Goal: Find specific page/section: Find specific page/section

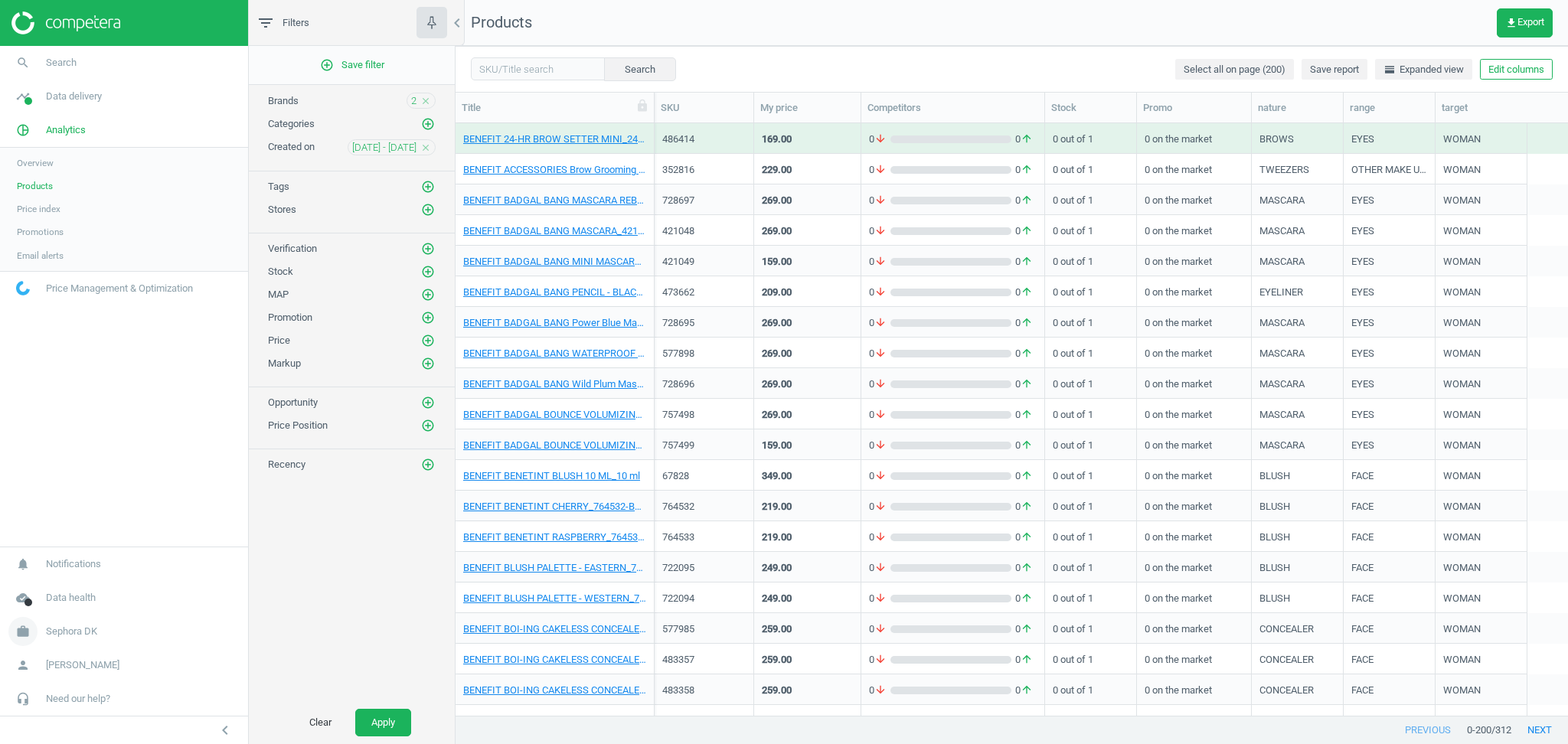
scroll to position [577, 1096]
click at [87, 635] on span "Sephora DK" at bounding box center [72, 631] width 51 height 14
click at [57, 586] on span "Switch campaign" at bounding box center [51, 585] width 68 height 12
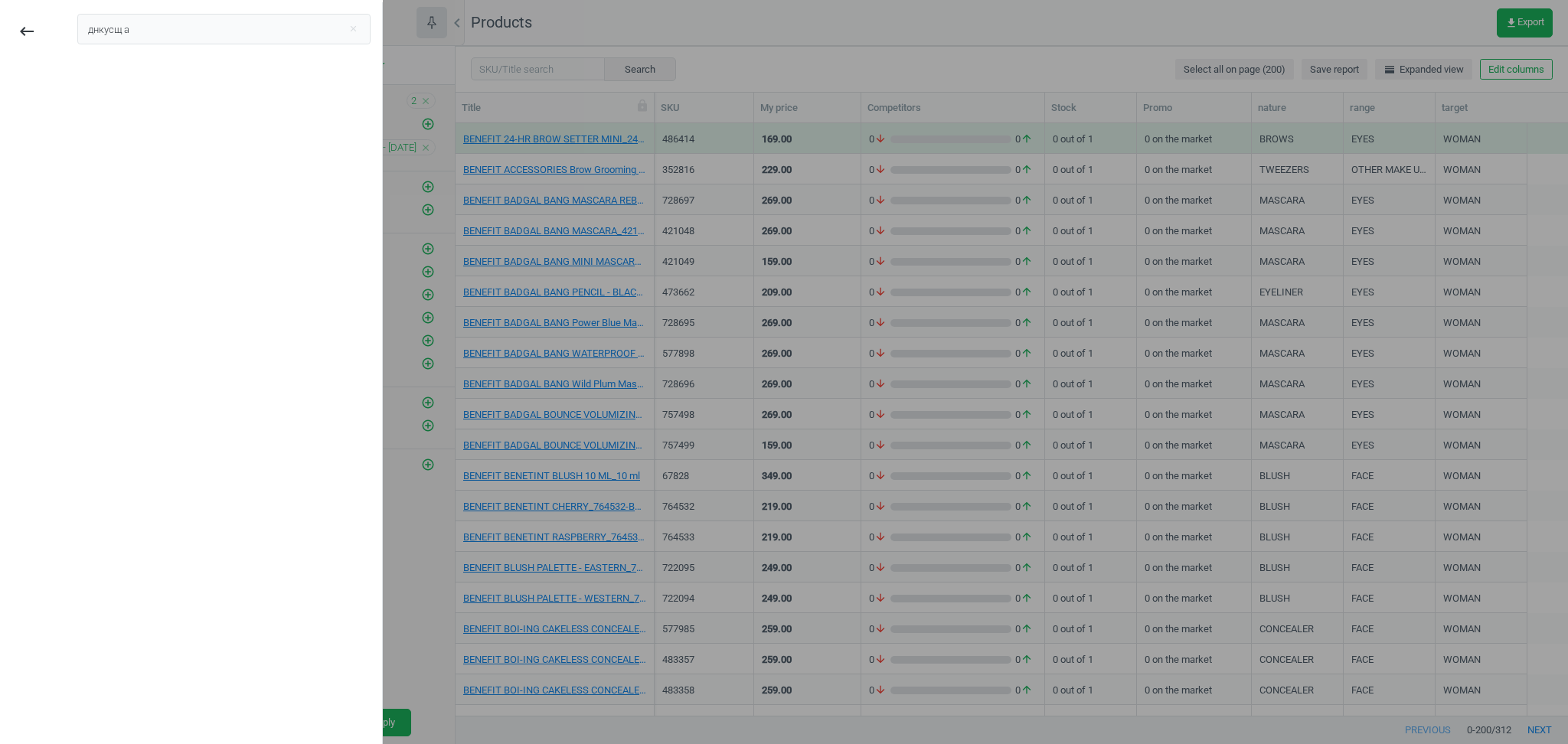
type input "днкусщ ак"
type input "lyreco fr"
click at [114, 90] on div "Lyreco FR" at bounding box center [115, 86] width 53 height 17
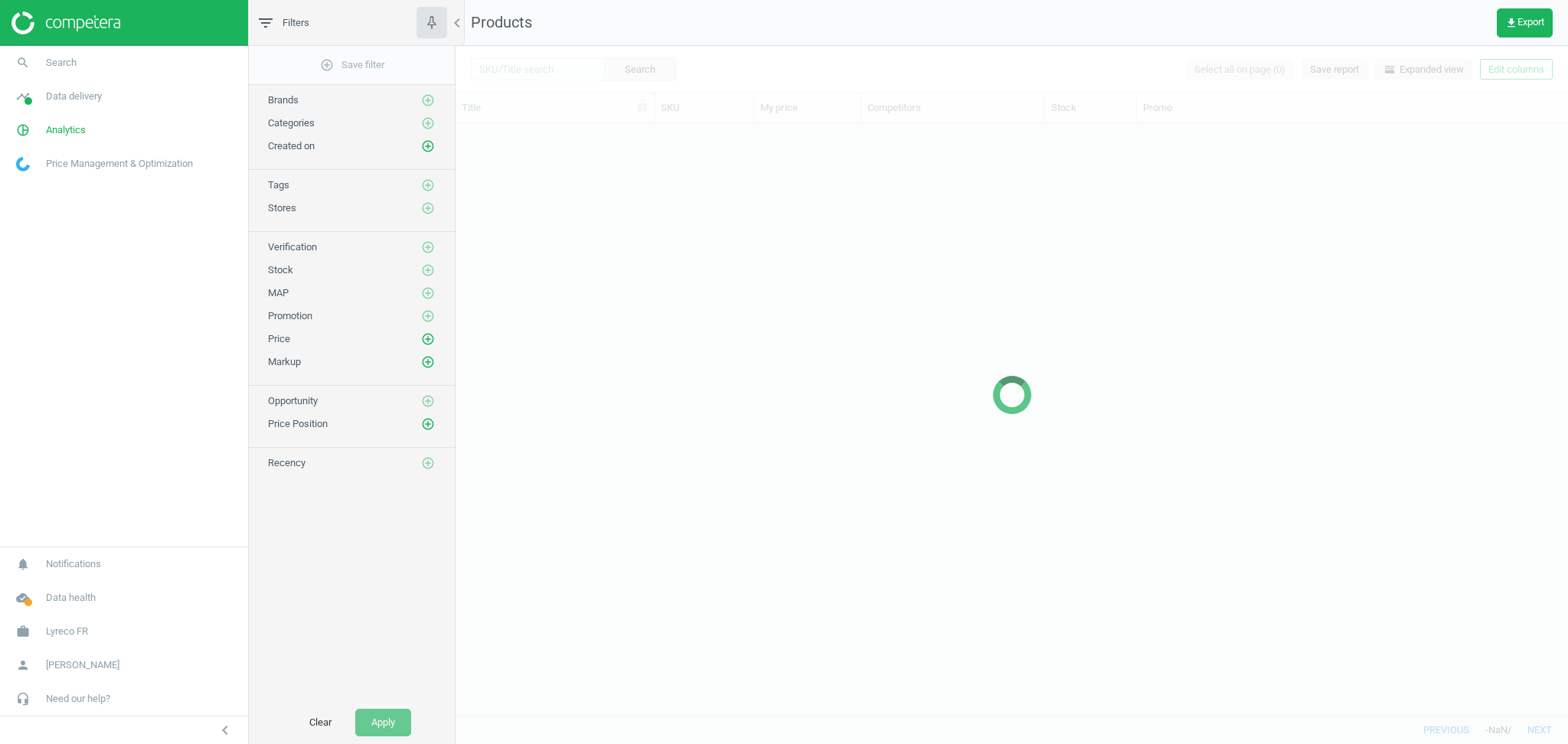
scroll to position [577, 1096]
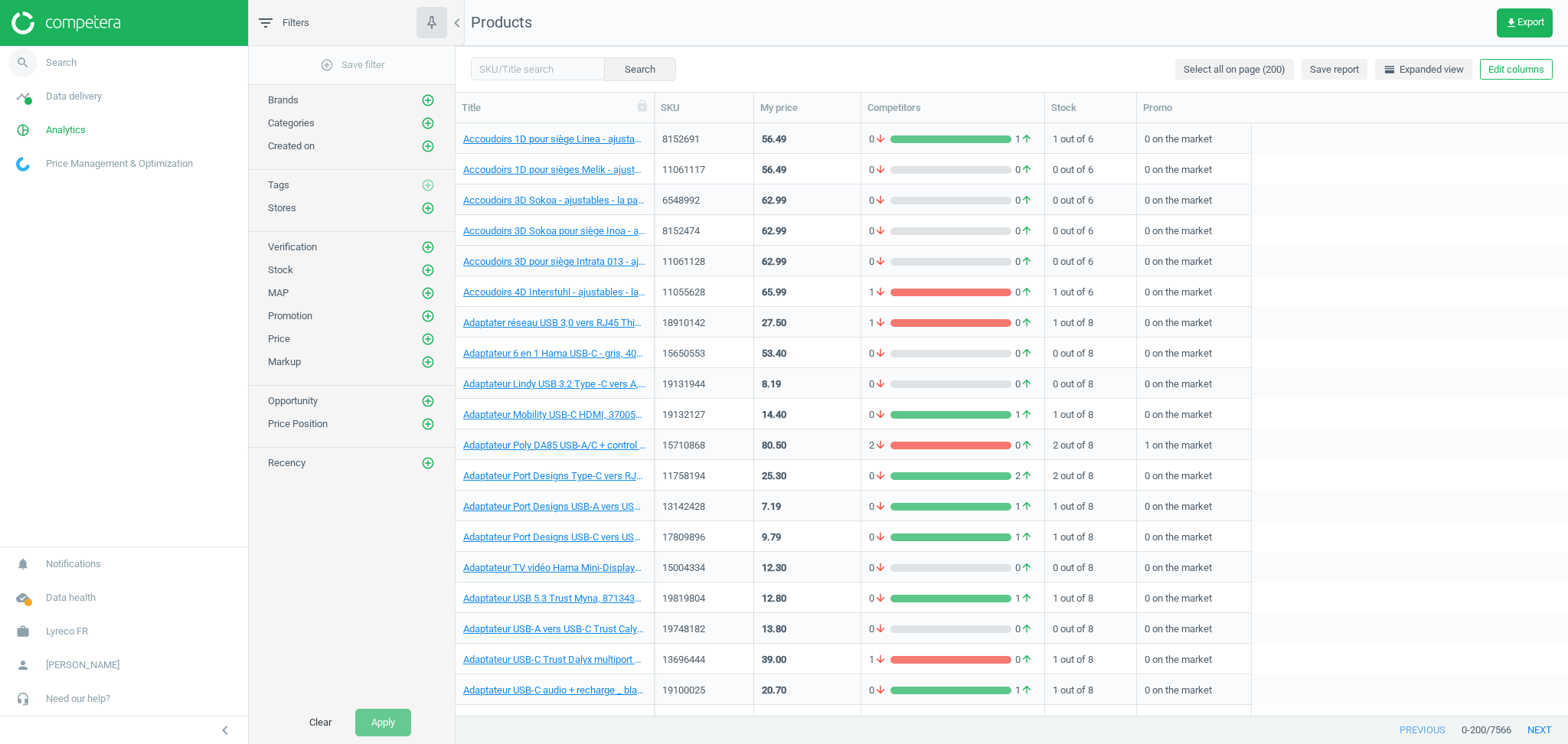
click at [67, 62] on span "Search" at bounding box center [61, 62] width 30 height 14
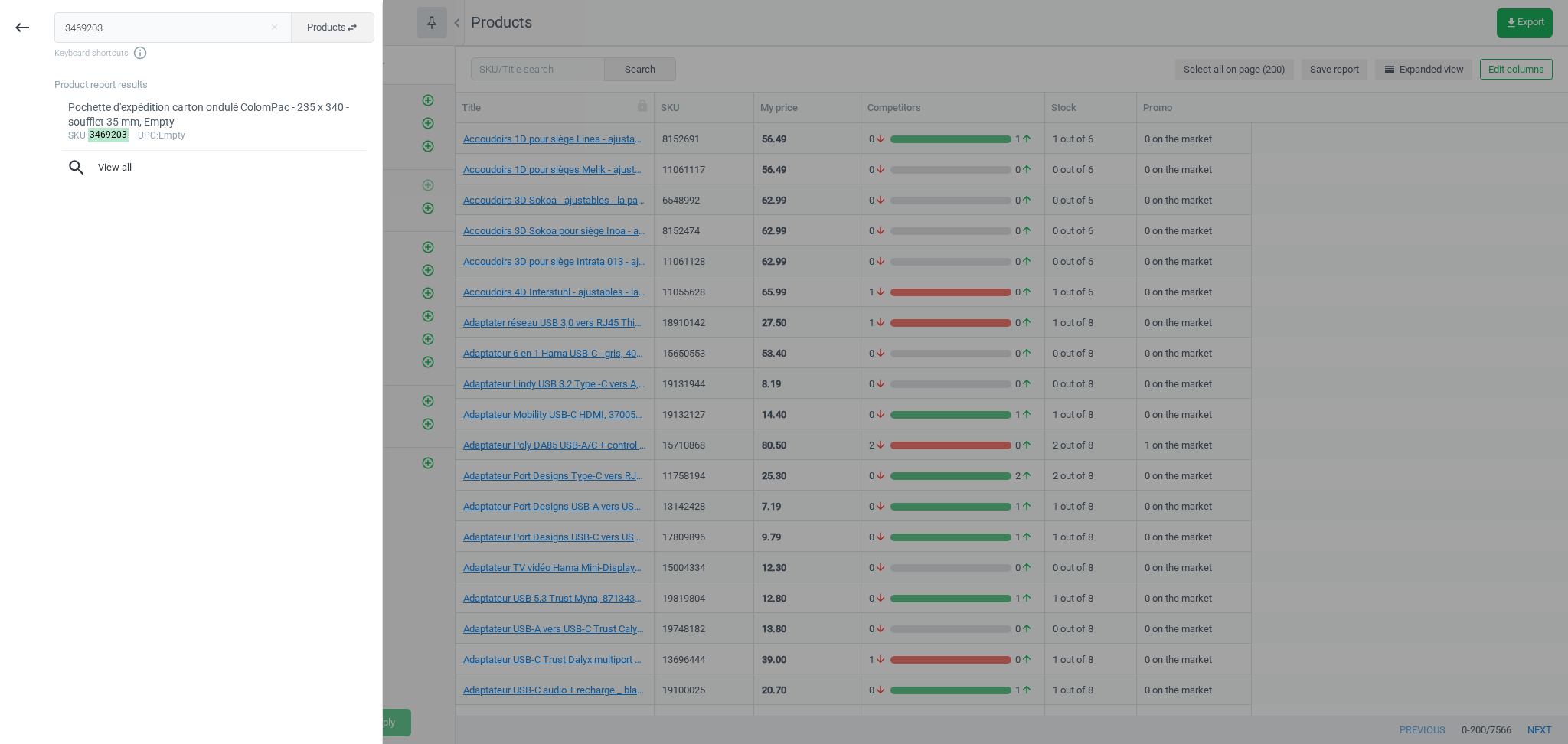
type input "3469203"
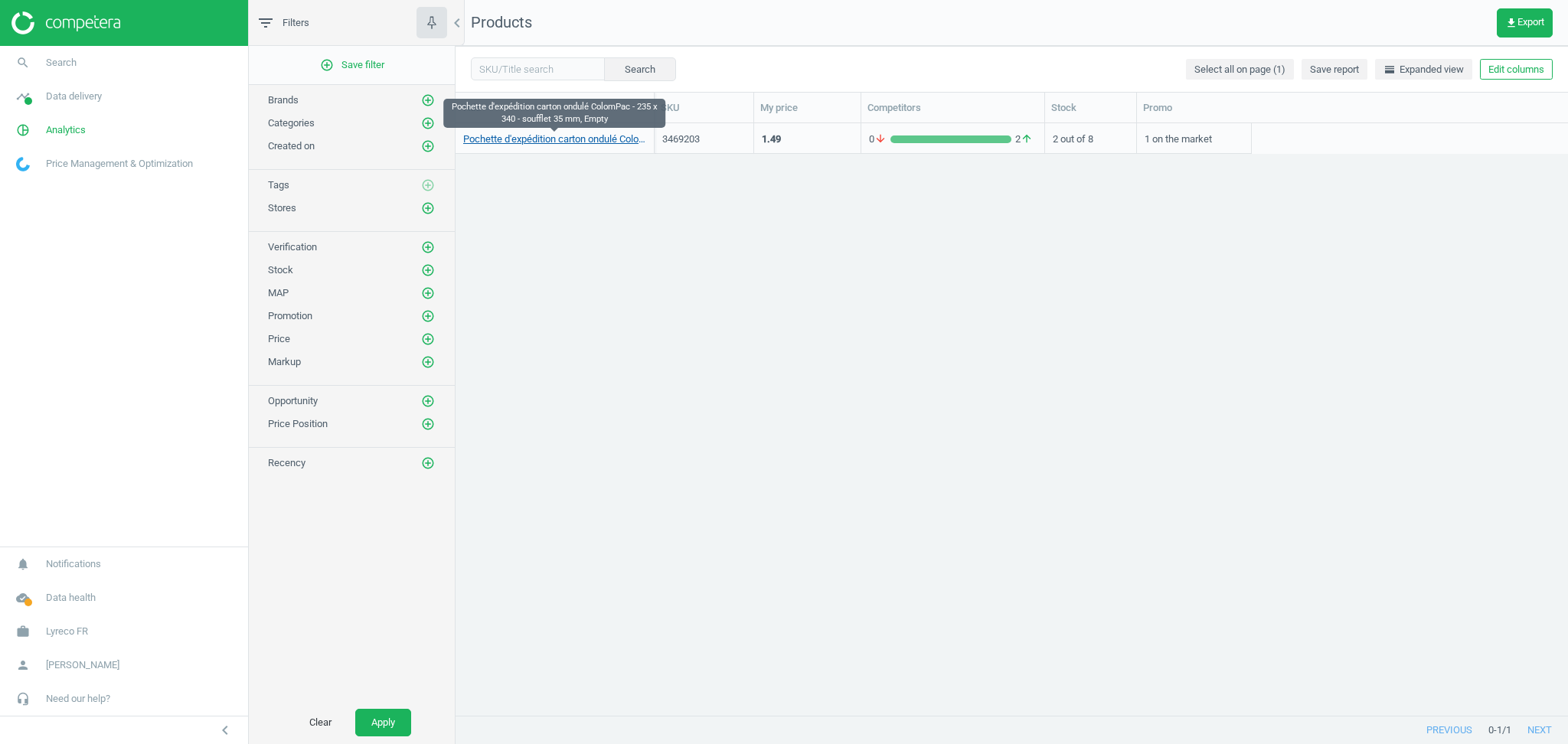
click at [568, 143] on link "Pochette d'expédition carton ondulé ColomPac - 235 x 340 - soufflet 35 mm, Empty" at bounding box center [554, 139] width 183 height 14
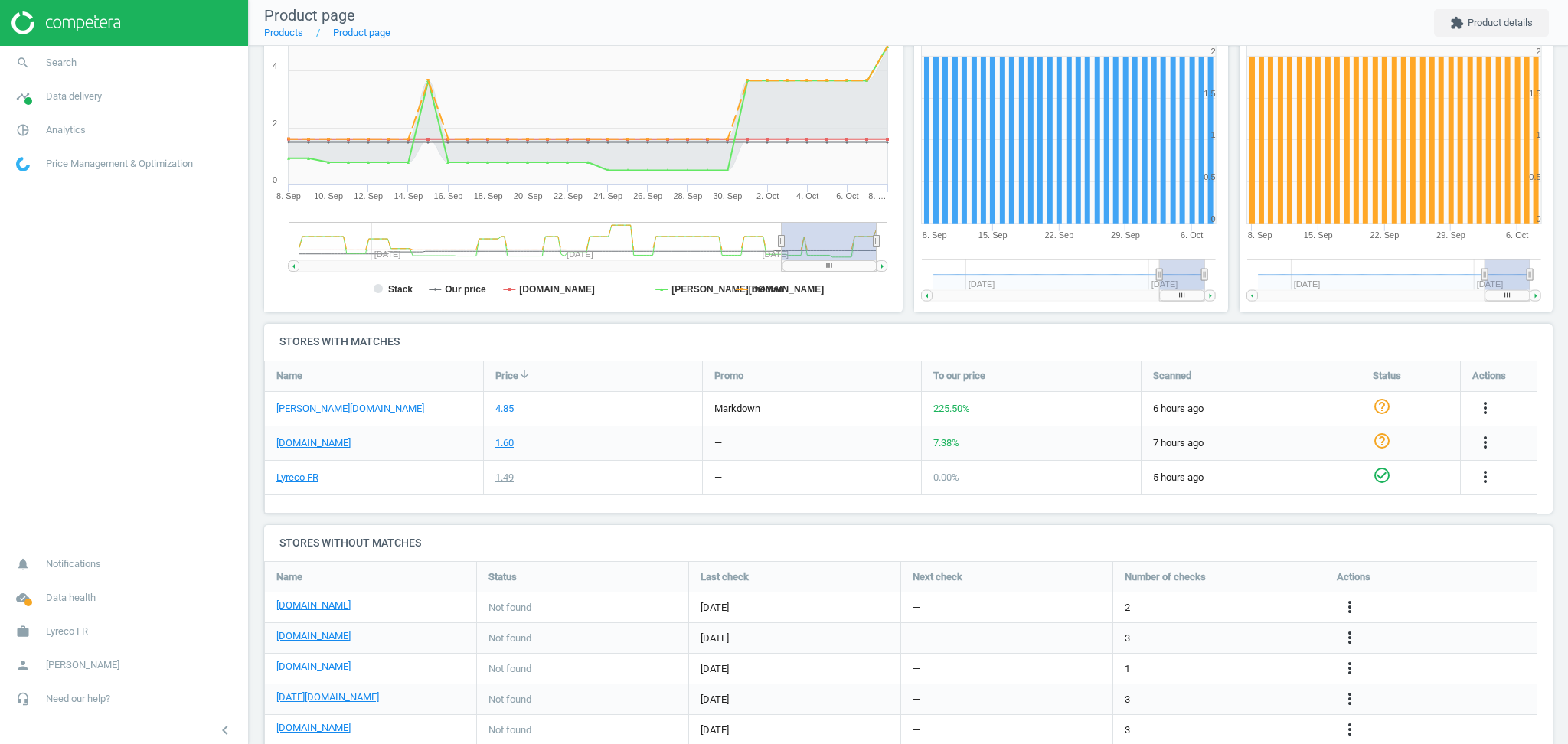
scroll to position [316, 0]
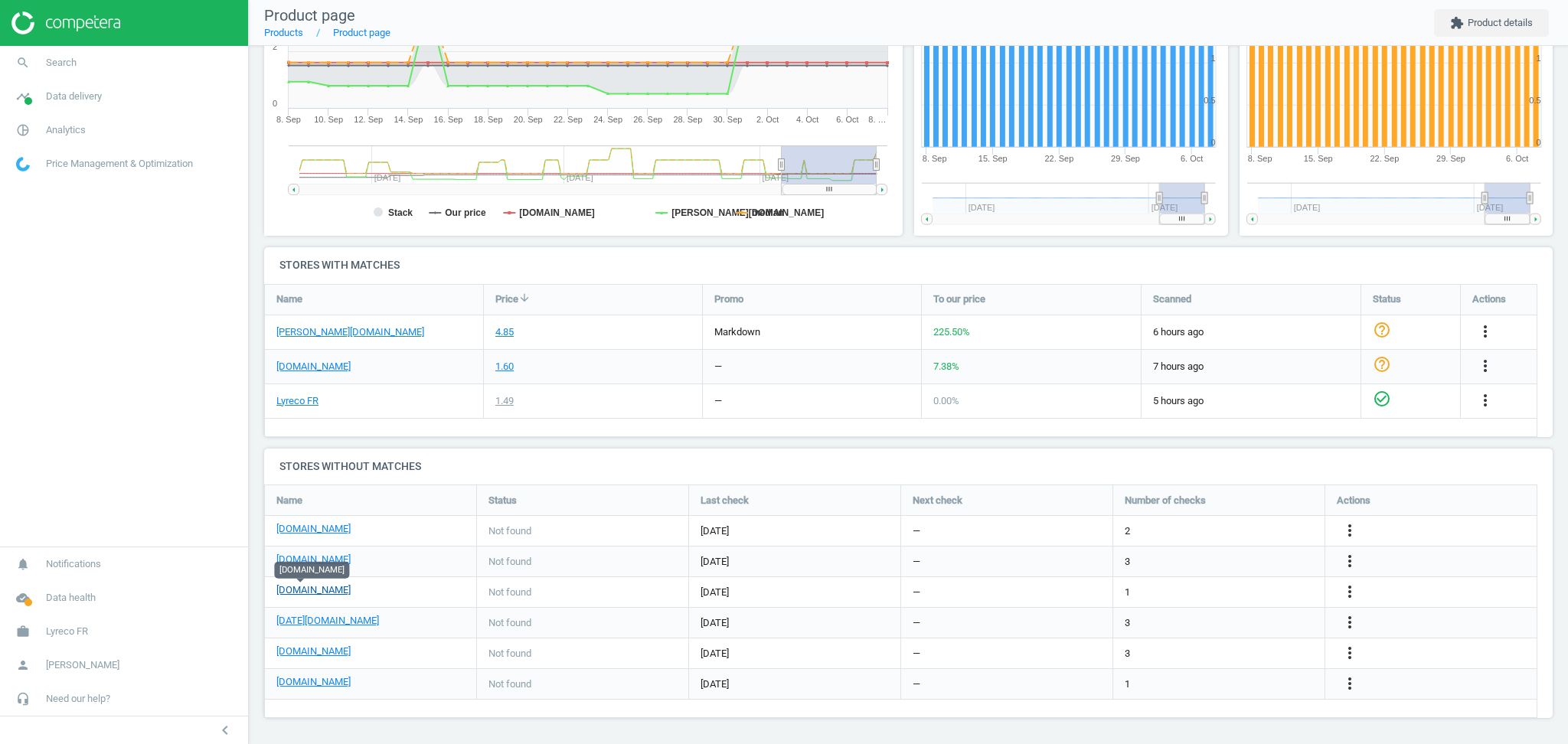
click at [311, 588] on link "manutan.fr" at bounding box center [313, 590] width 75 height 14
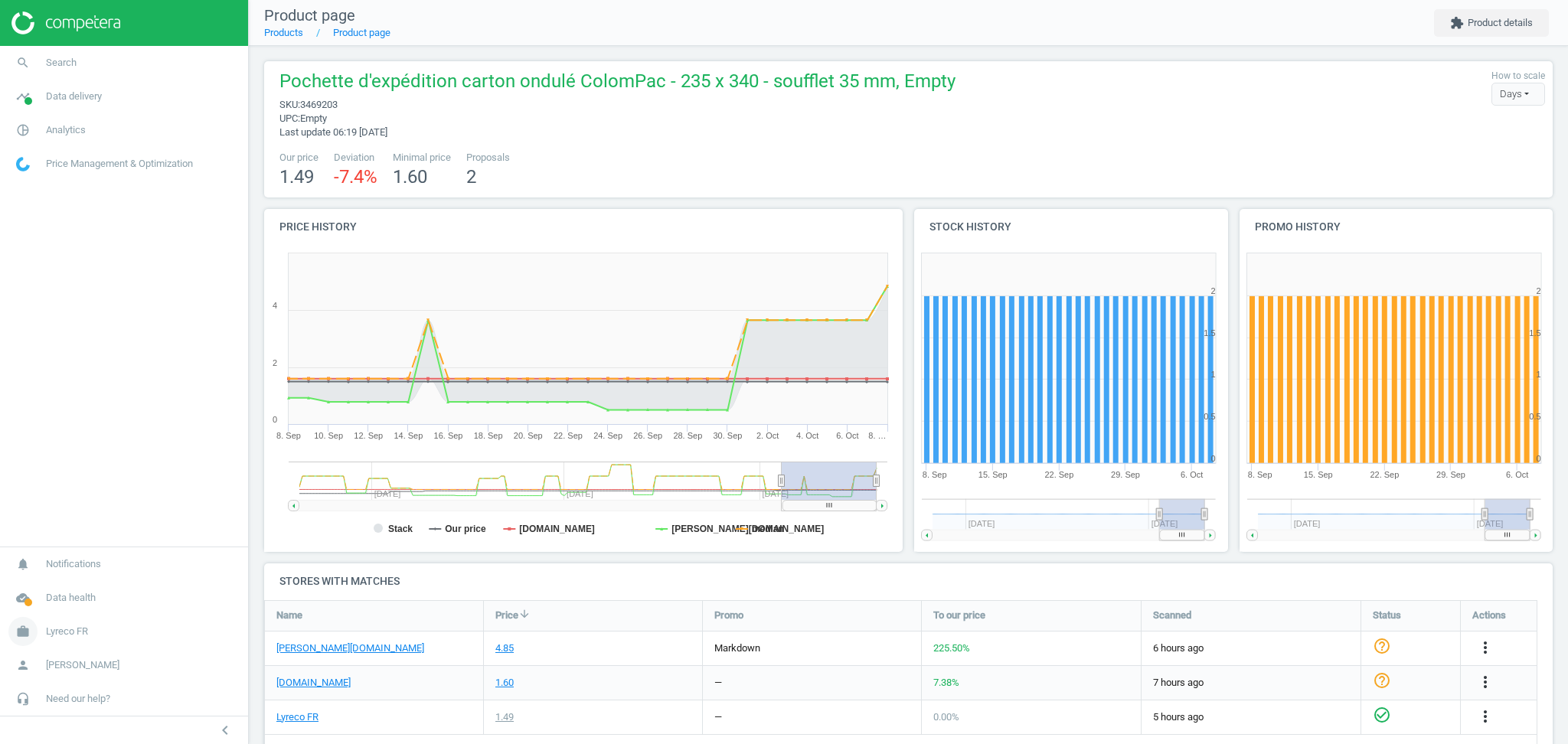
click at [59, 631] on span "Lyreco FR" at bounding box center [67, 631] width 43 height 14
click at [75, 582] on span "Switch campaign" at bounding box center [51, 585] width 68 height 12
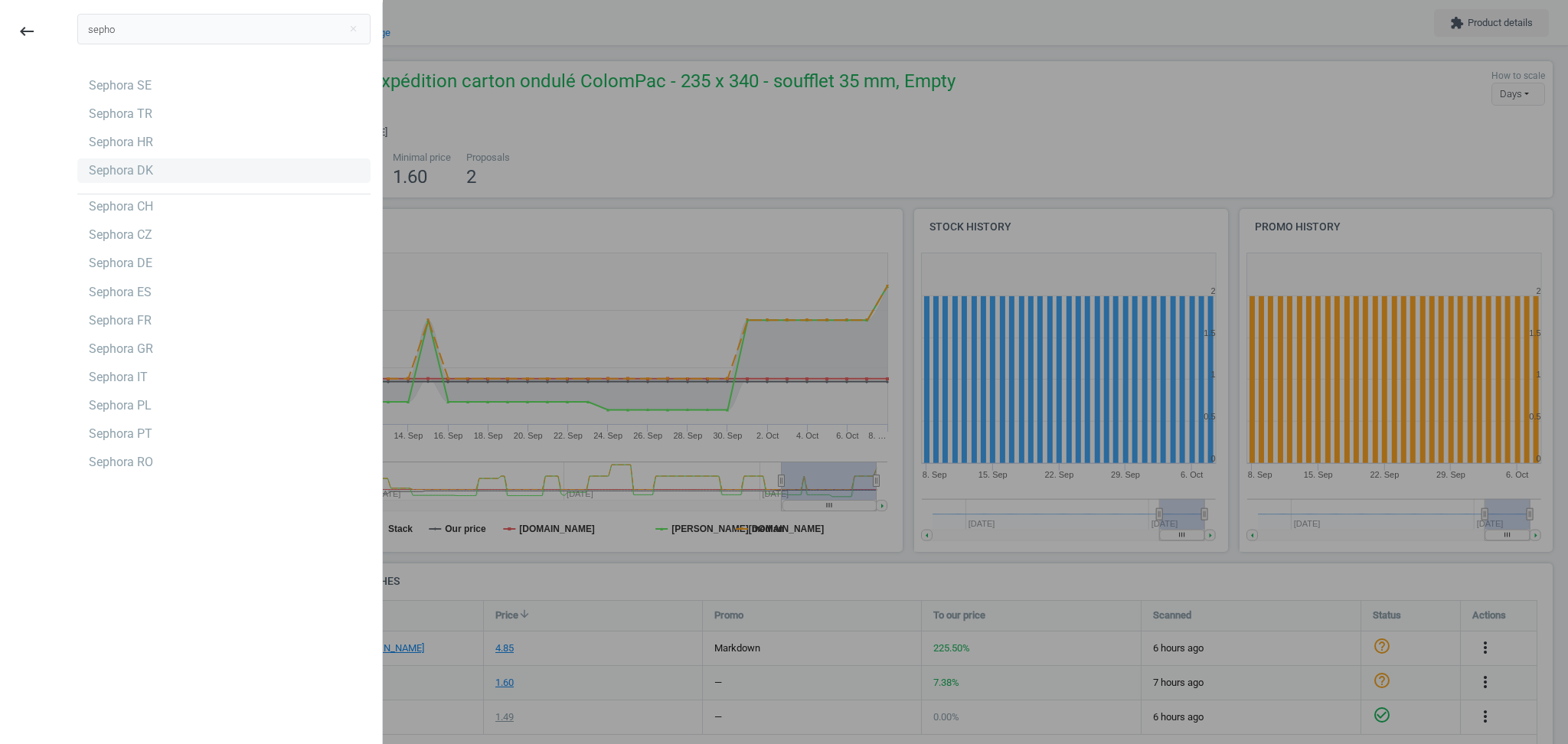
type input "sepho"
click at [113, 169] on div "Sephora DK" at bounding box center [121, 171] width 64 height 17
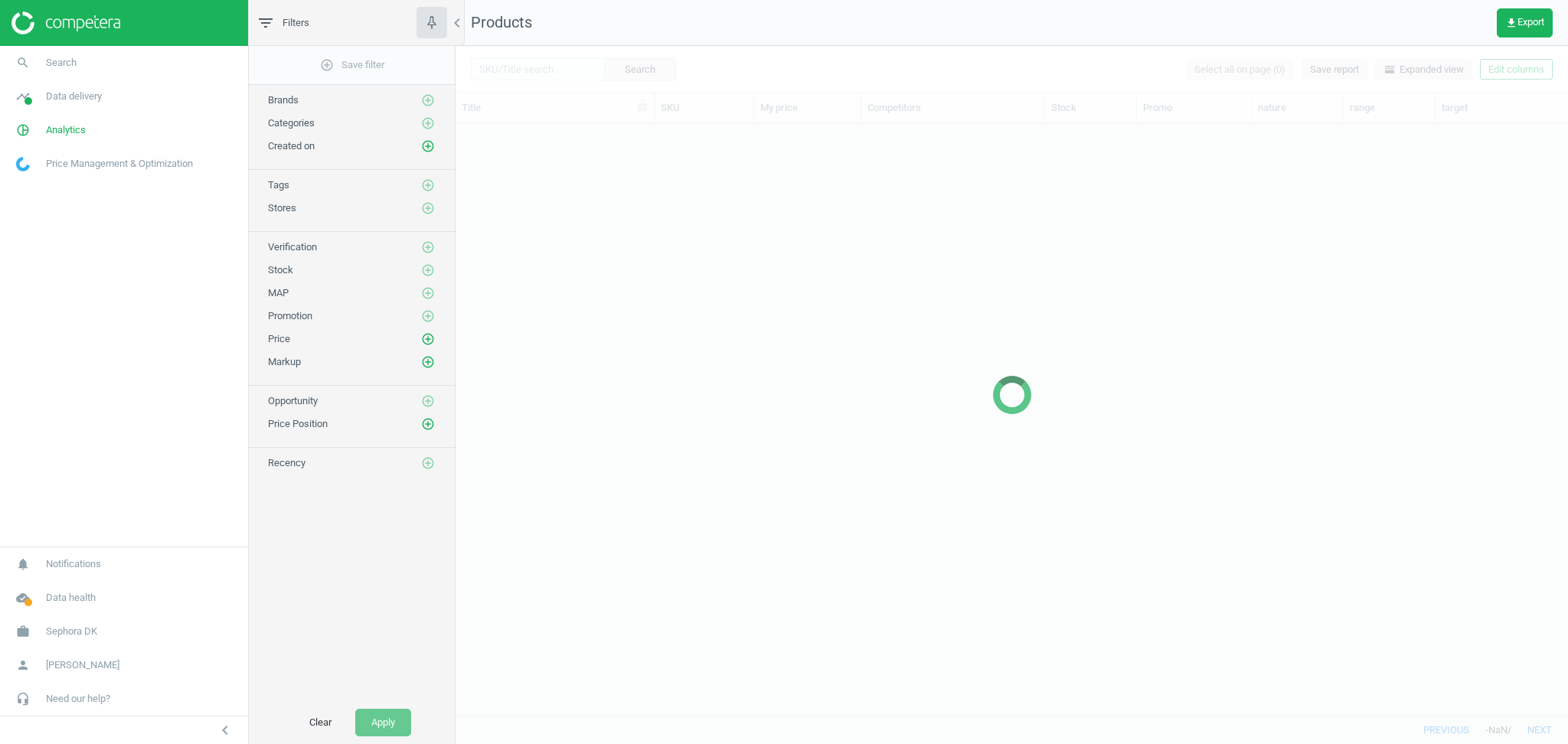
scroll to position [577, 1096]
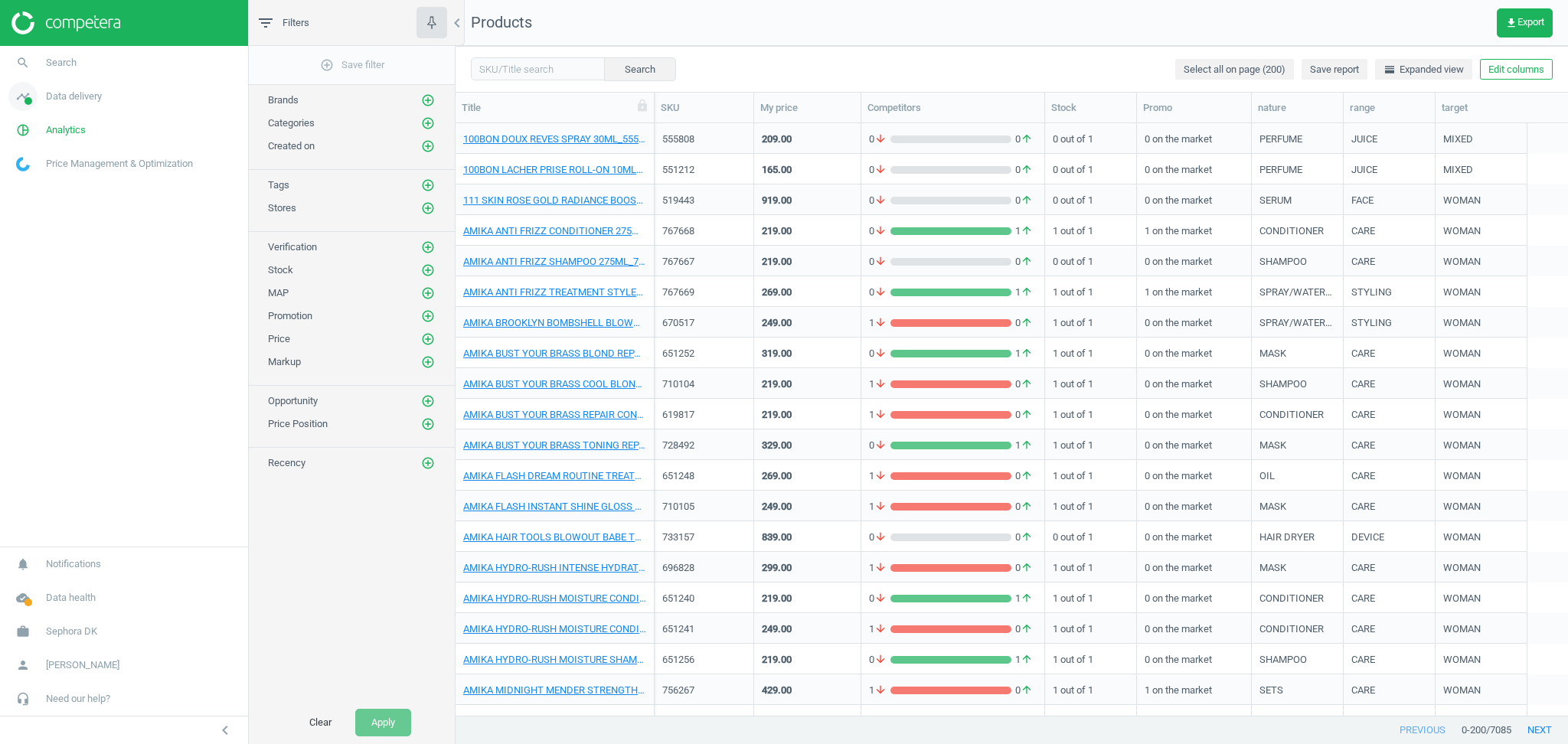
click at [91, 95] on span "Data delivery" at bounding box center [74, 96] width 56 height 14
click at [28, 217] on span "Stores" at bounding box center [30, 221] width 26 height 12
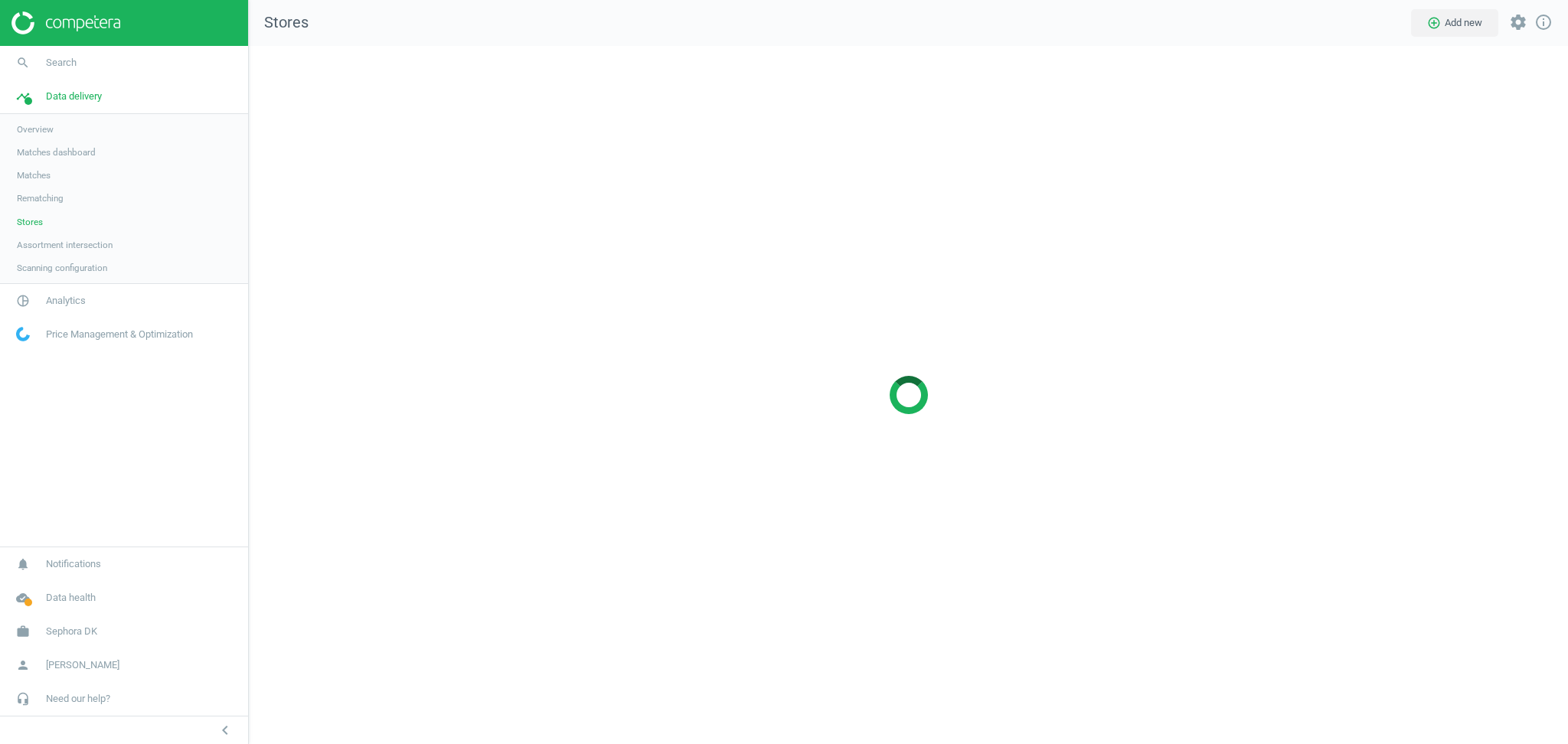
scroll to position [729, 1350]
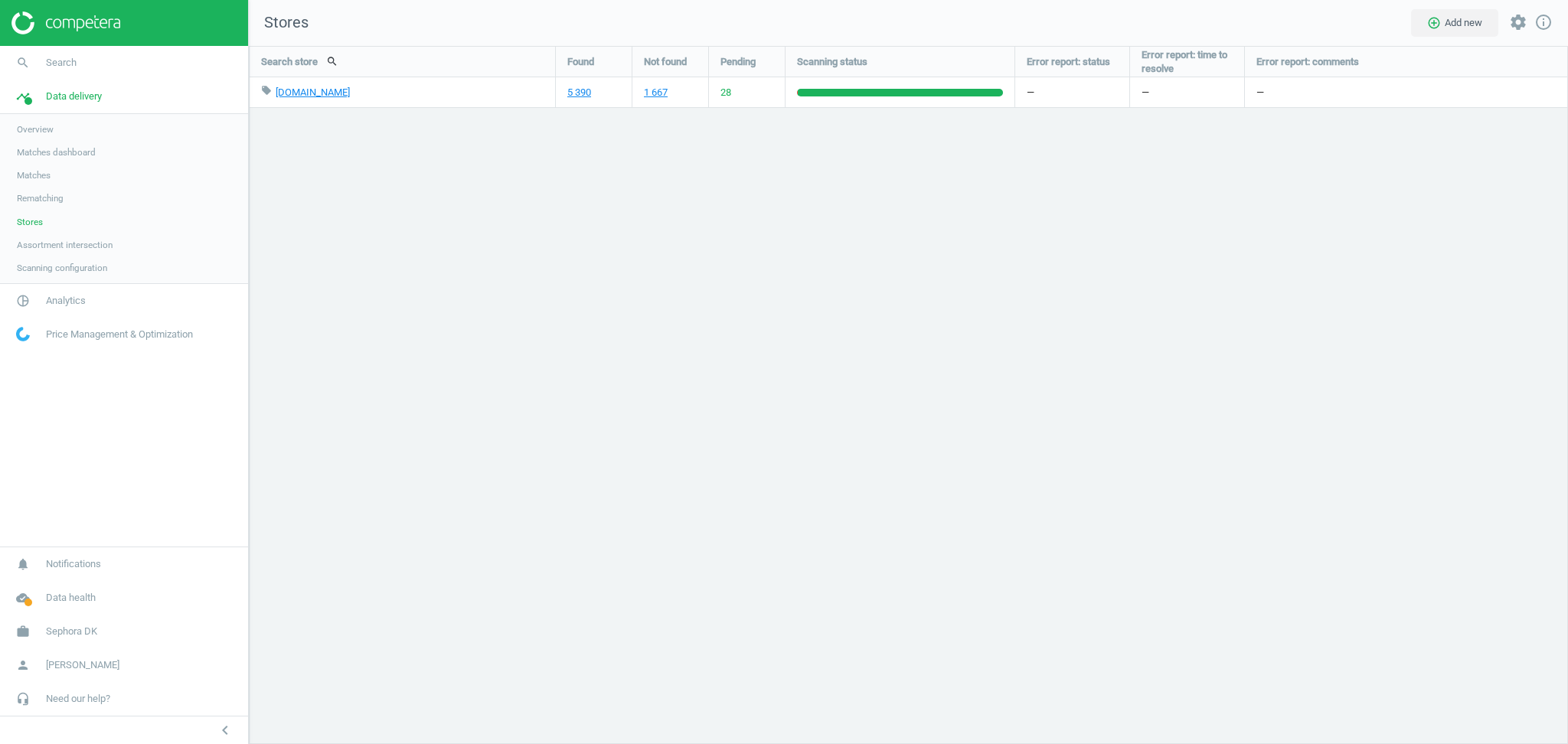
click at [449, 366] on div "Search store search Found Not found Pending Scanning status Error report: statu…" at bounding box center [908, 395] width 1319 height 698
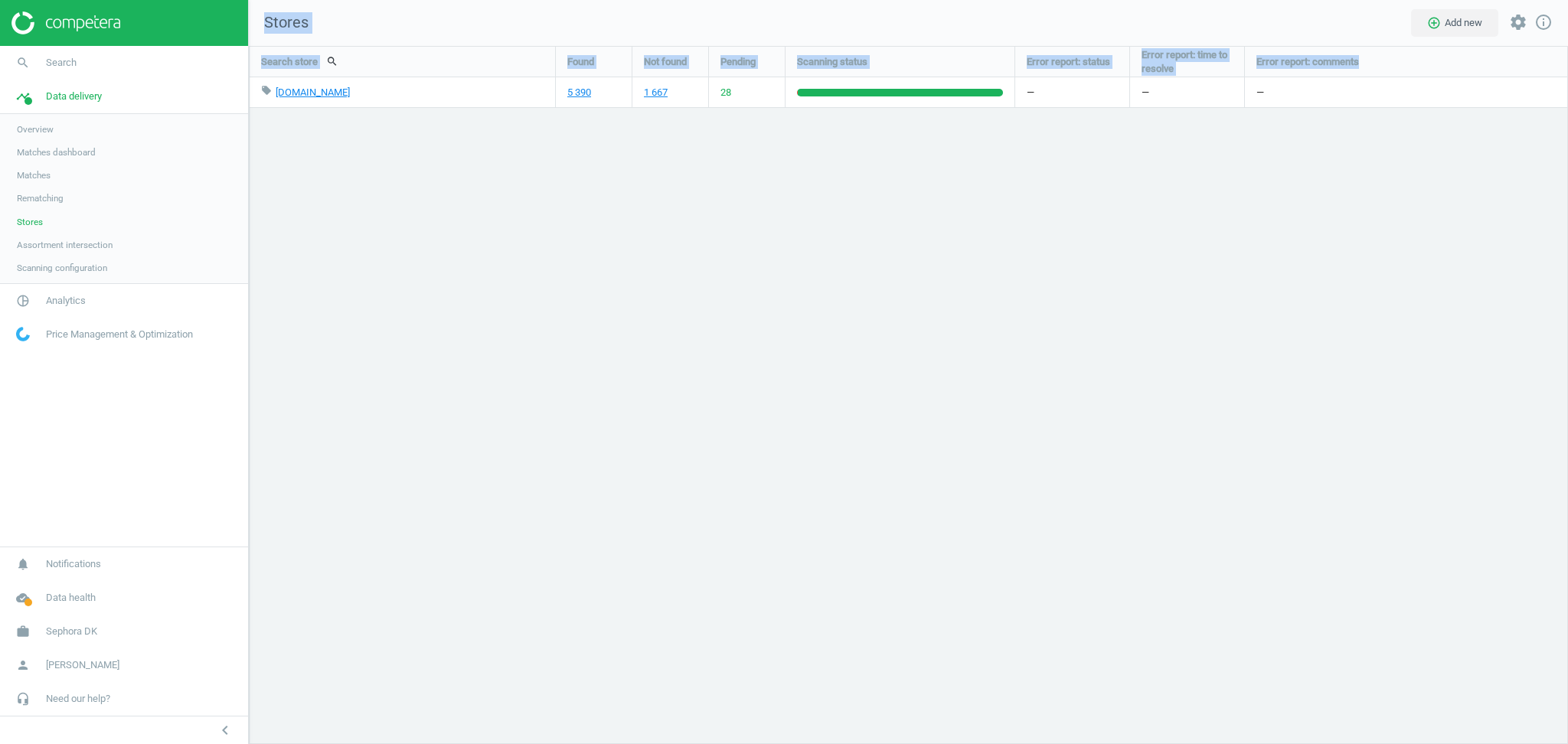
drag, startPoint x: 254, startPoint y: 9, endPoint x: 1021, endPoint y: 160, distance: 781.7
click at [1021, 160] on div "Stores add_circle_outline Add new settings info_outline Search store search Fou…" at bounding box center [908, 372] width 1319 height 744
